Goal: Find specific page/section: Find specific page/section

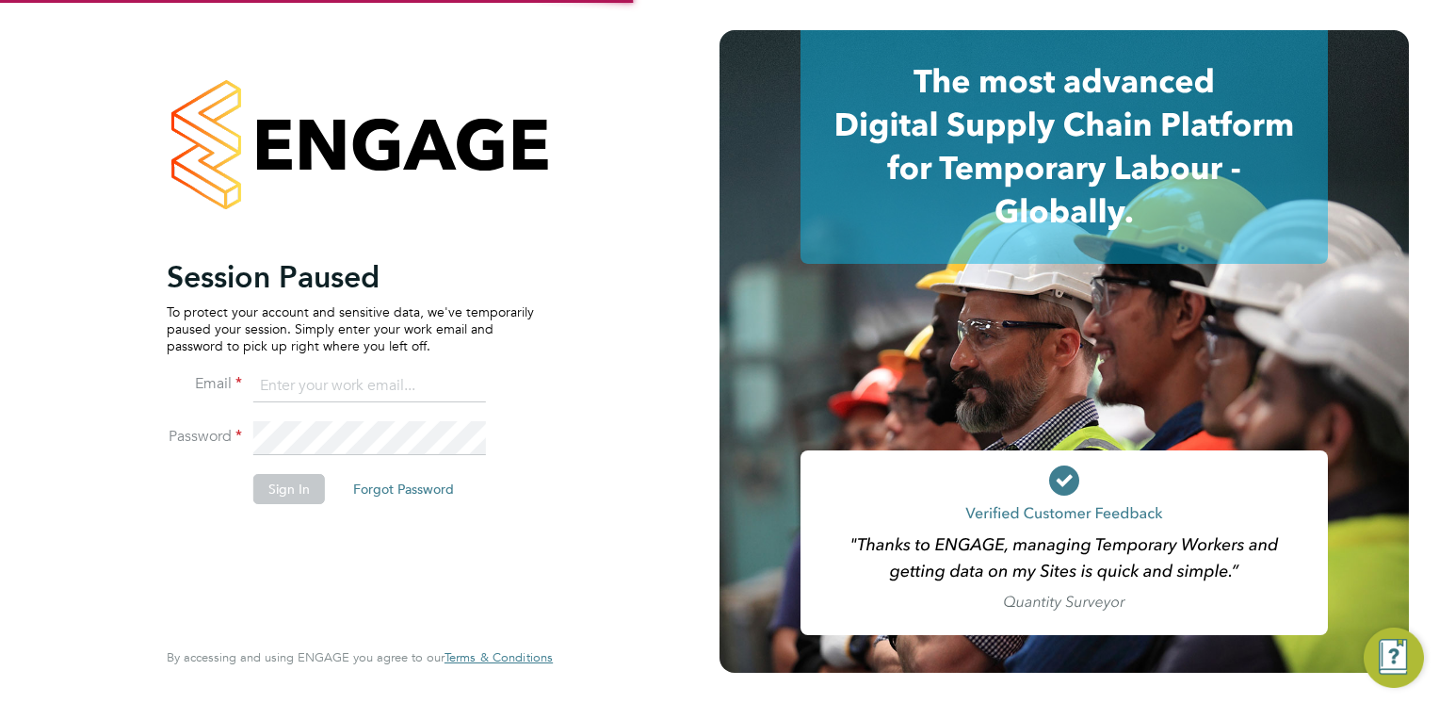
type input "dave.waite@torus.co.uk"
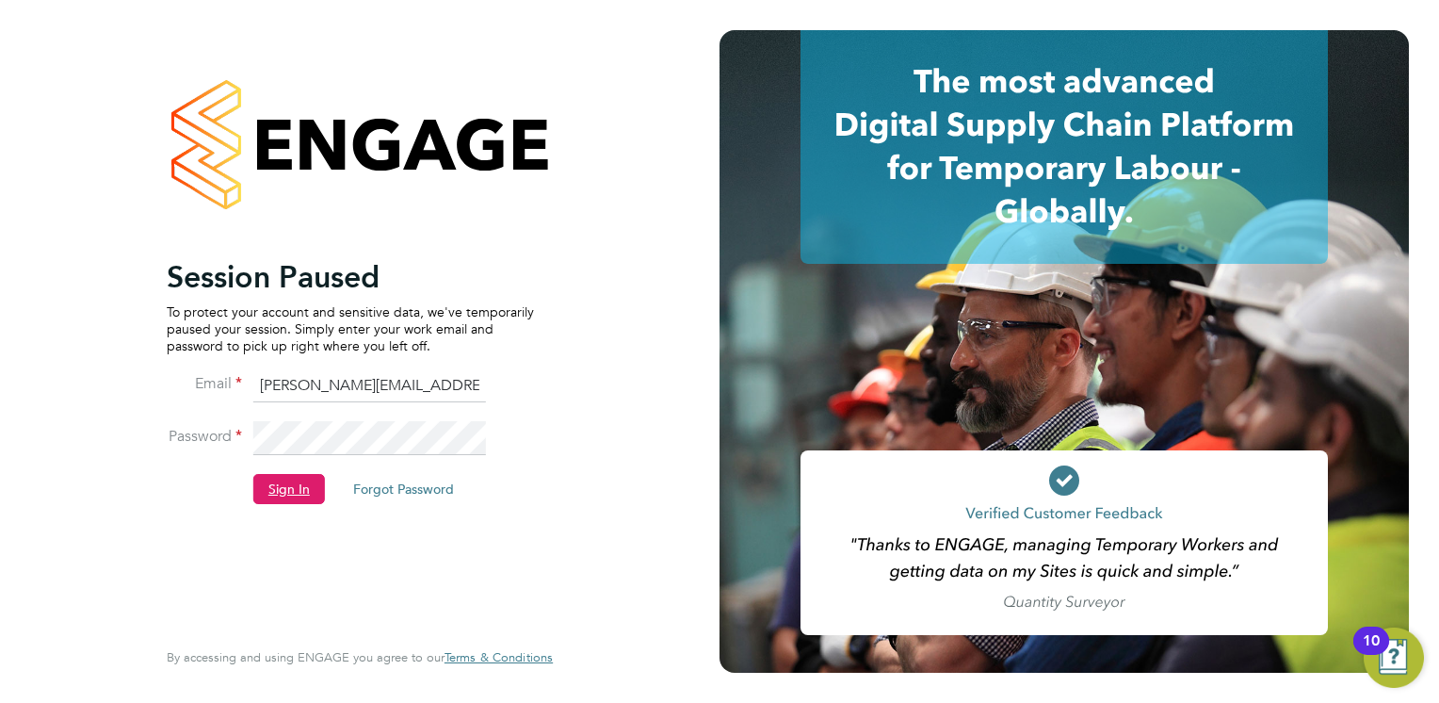
click at [286, 485] on button "Sign In" at bounding box center [289, 489] width 72 height 30
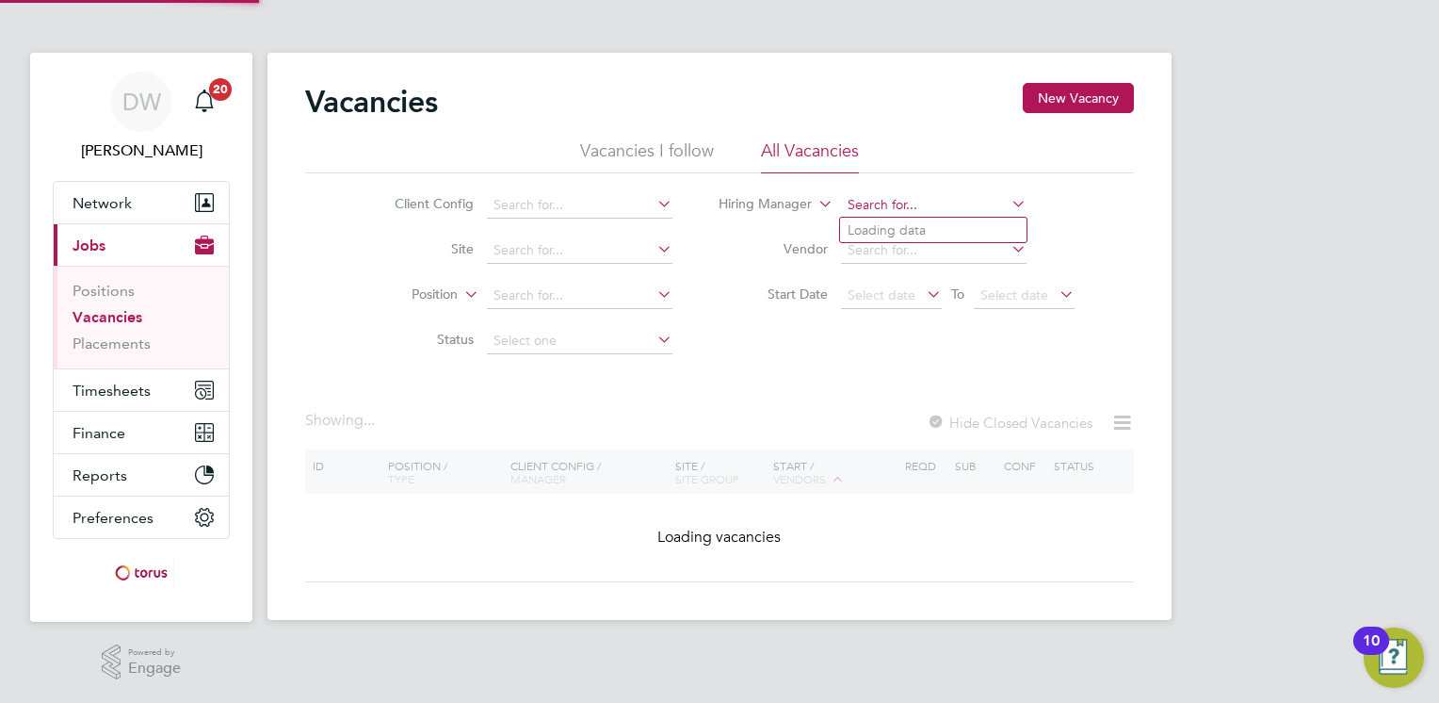
click at [939, 203] on input at bounding box center [934, 205] width 186 height 26
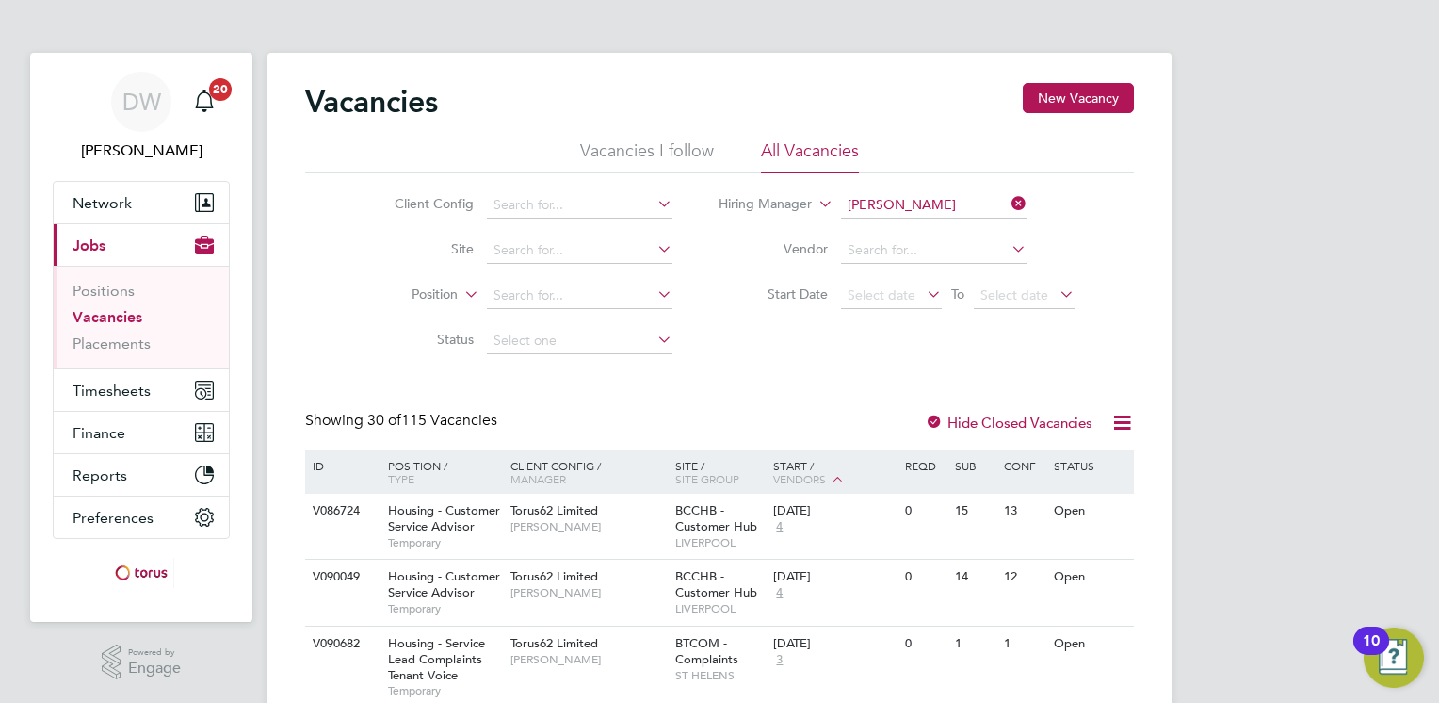
click at [900, 305] on li "[PERSON_NAME]" at bounding box center [961, 307] width 243 height 25
type input "[PERSON_NAME]"
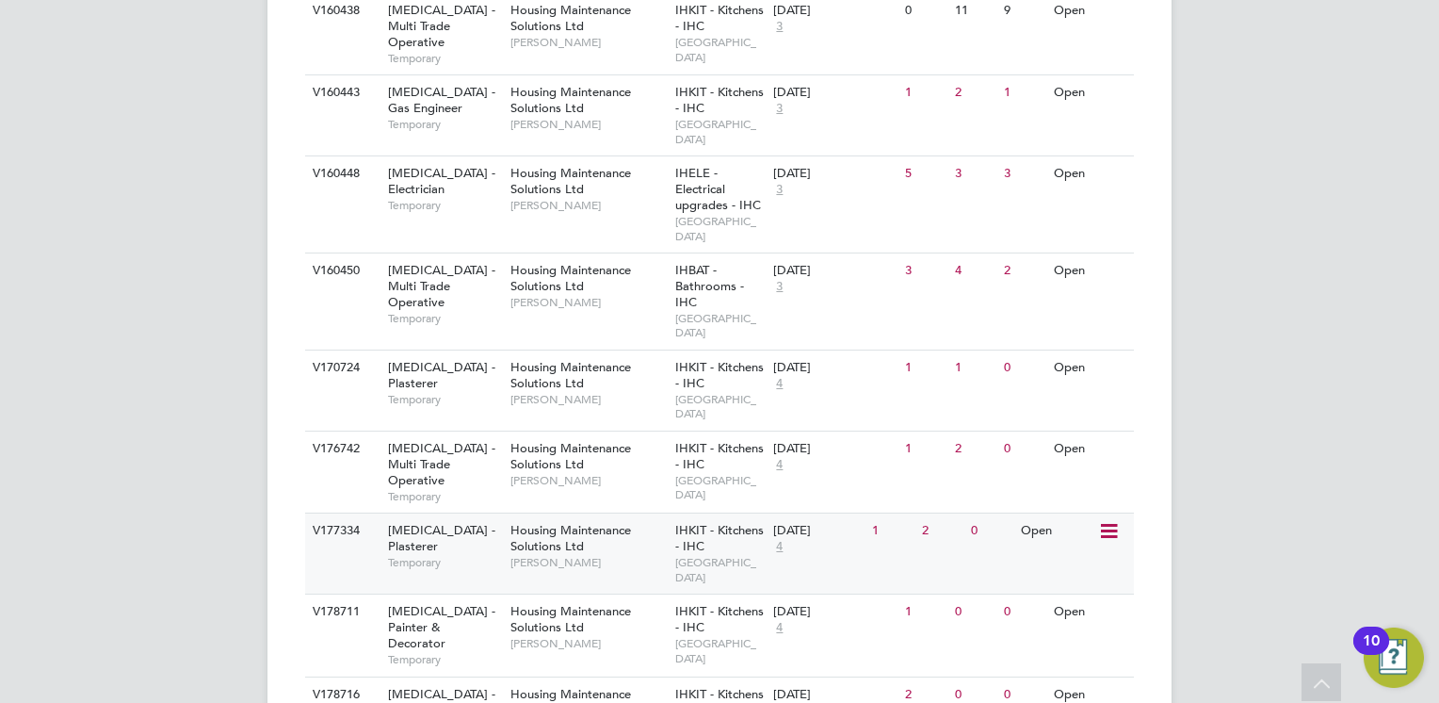
scroll to position [699, 0]
